Goal: Information Seeking & Learning: Learn about a topic

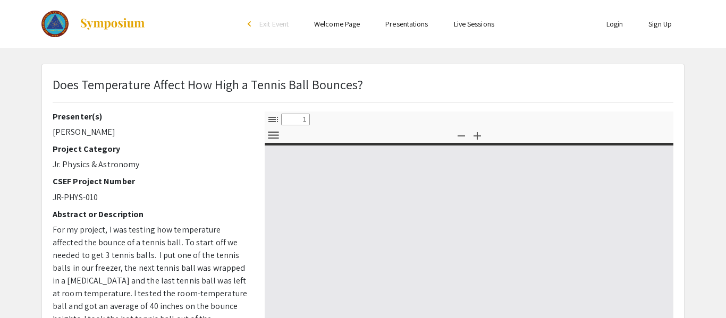
select select "custom"
type input "0"
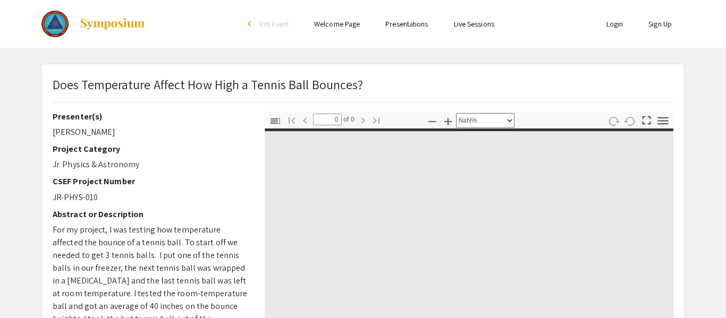
select select "auto"
type input "1"
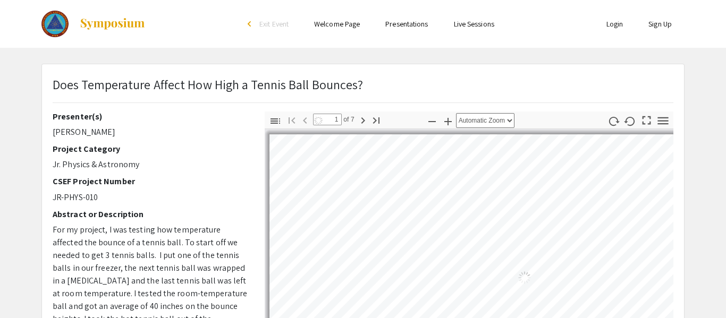
select select "auto"
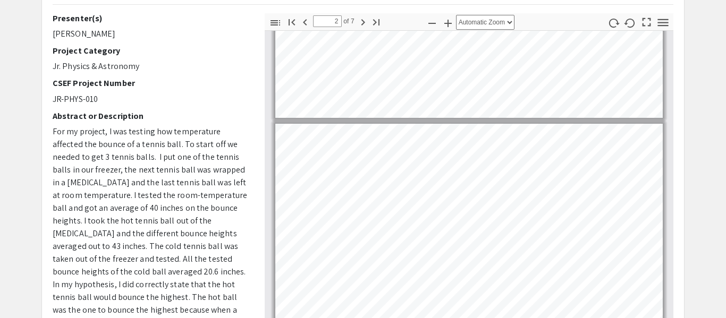
scroll to position [140, 0]
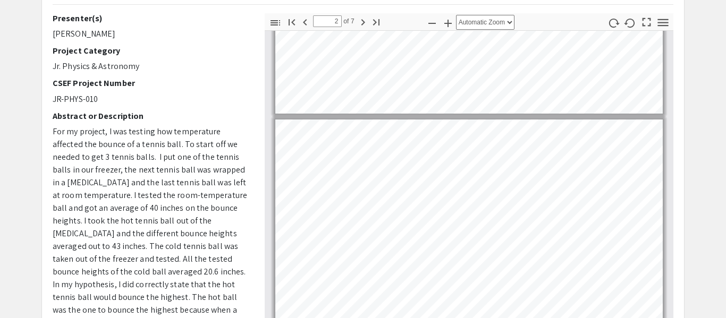
type input "1"
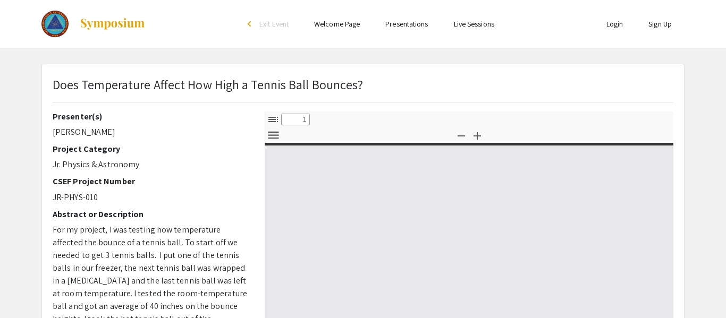
select select "custom"
type input "0"
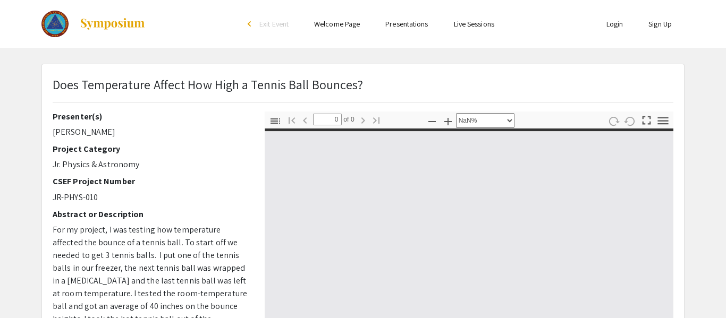
select select "auto"
type input "1"
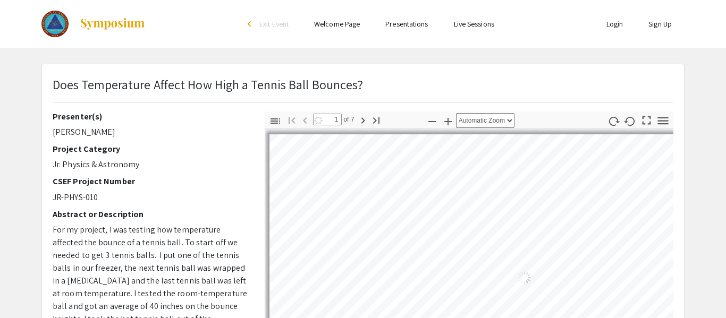
select select "auto"
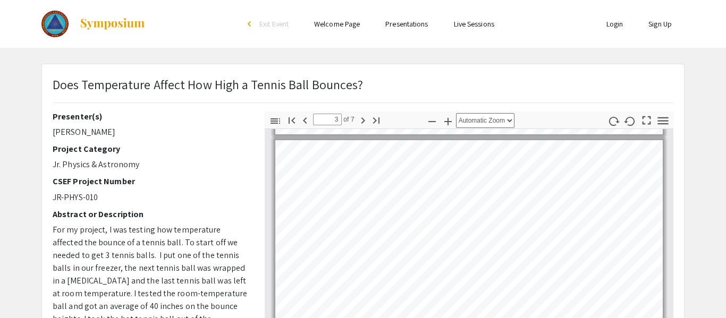
scroll to position [465, 0]
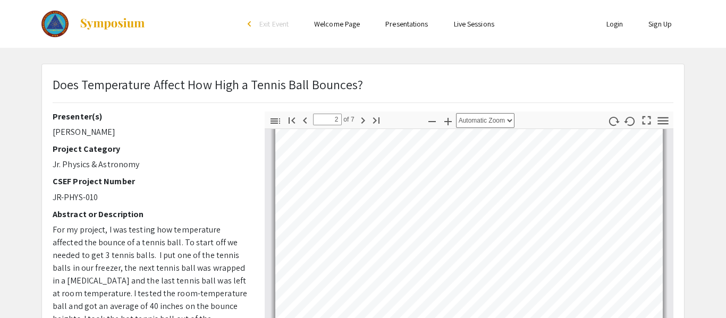
type input "1"
